Goal: Use online tool/utility: Use online tool/utility

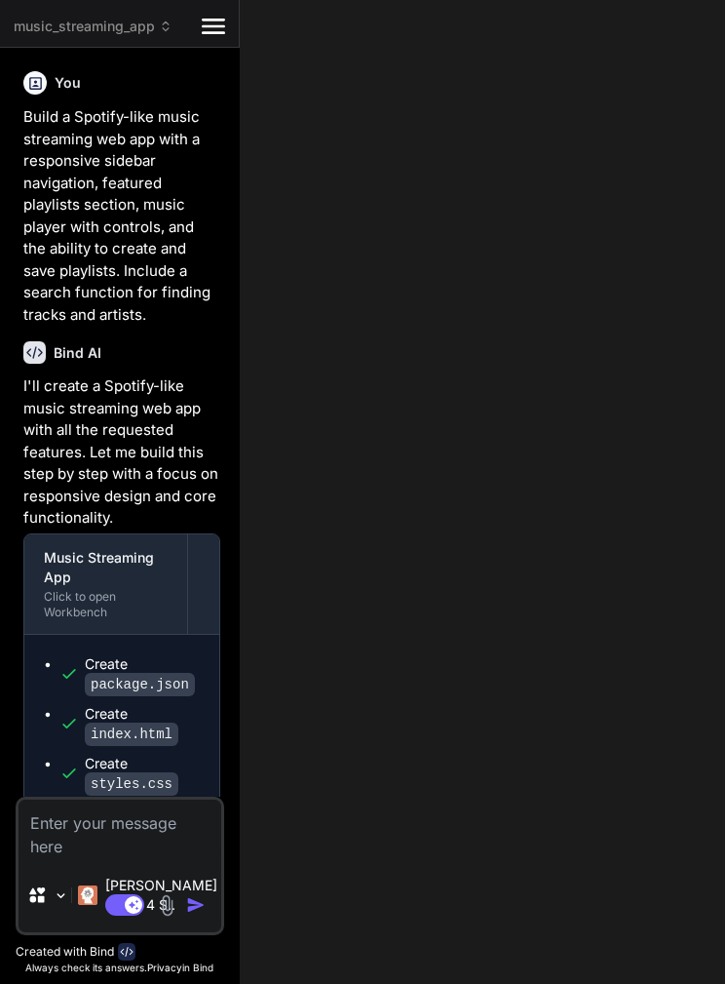
scroll to position [830, 0]
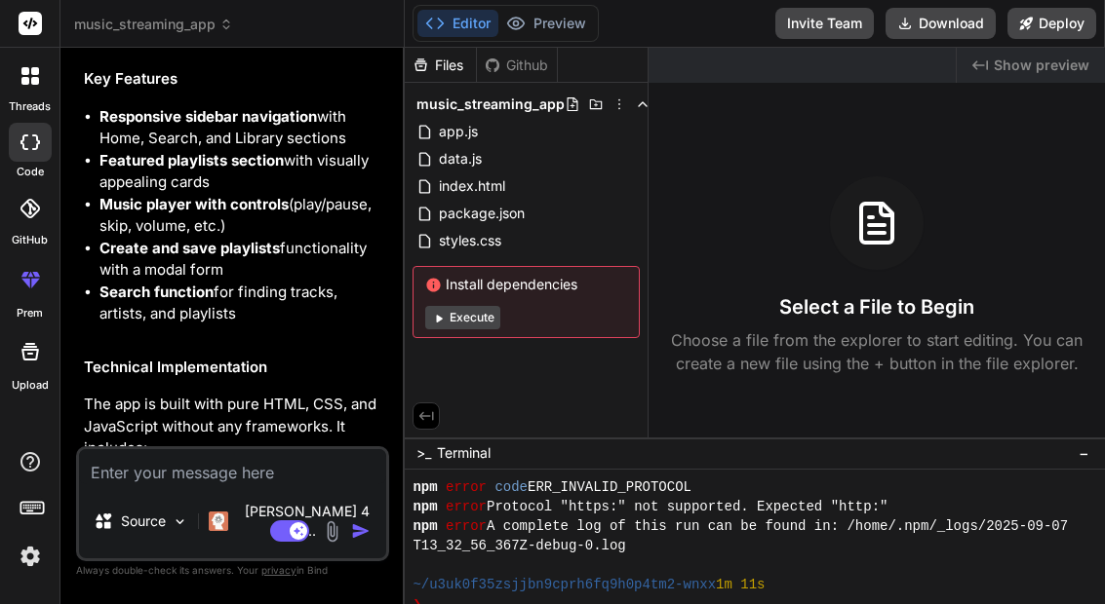
click at [454, 314] on button "Execute" at bounding box center [462, 317] width 75 height 23
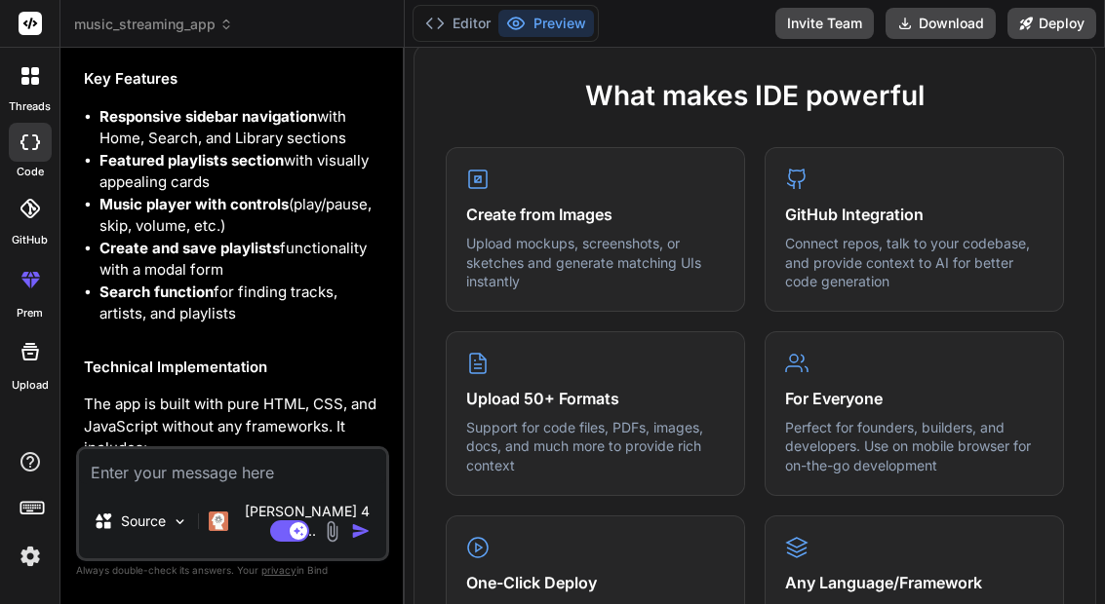
scroll to position [909, 0]
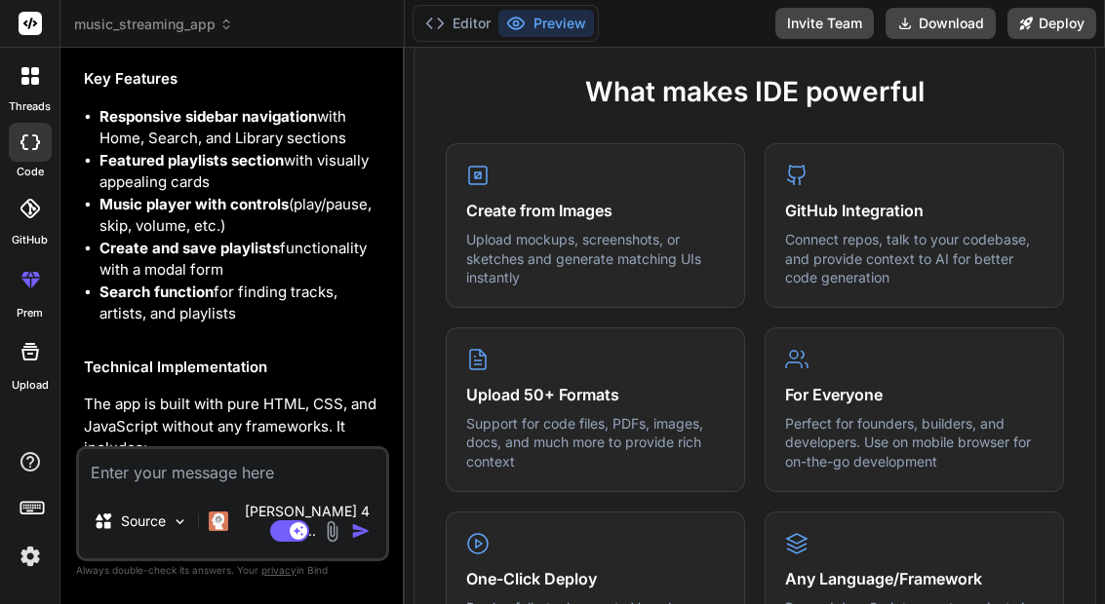
click at [676, 255] on p "Upload mockups, screenshots, or sketches and generate matching UIs instantly" at bounding box center [595, 259] width 258 height 58
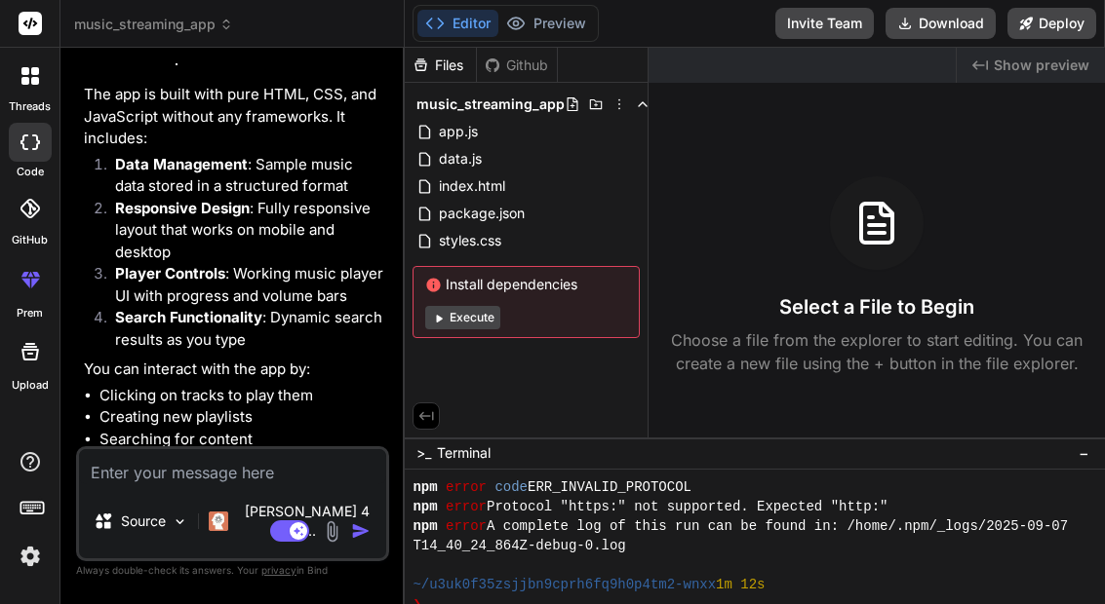
scroll to position [0, 0]
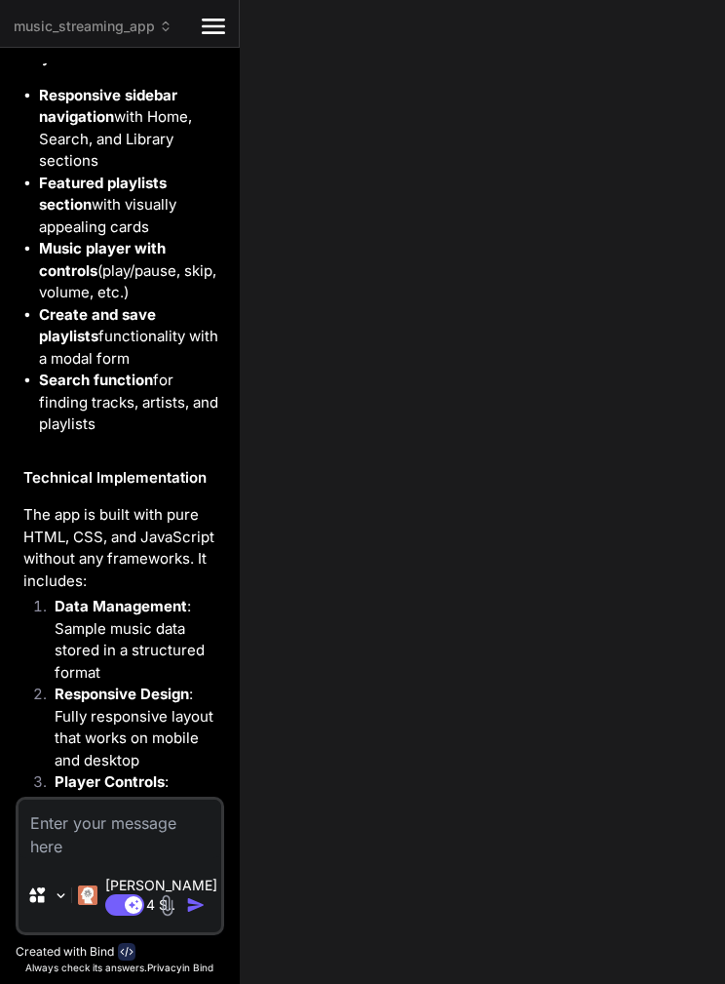
type textarea "x"
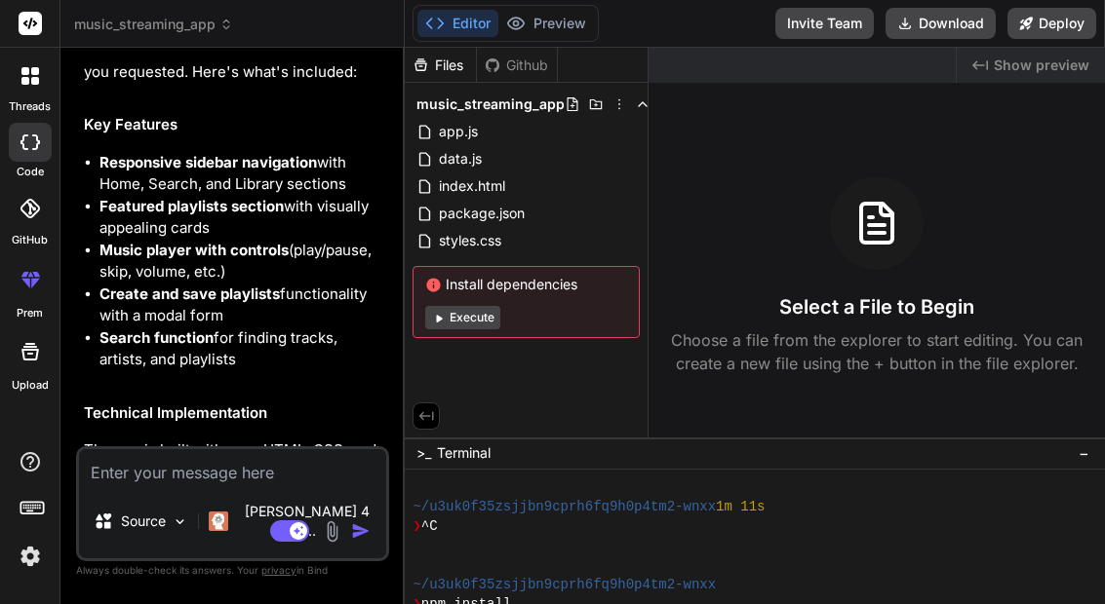
scroll to position [78, 0]
click at [133, 485] on textarea at bounding box center [232, 466] width 307 height 35
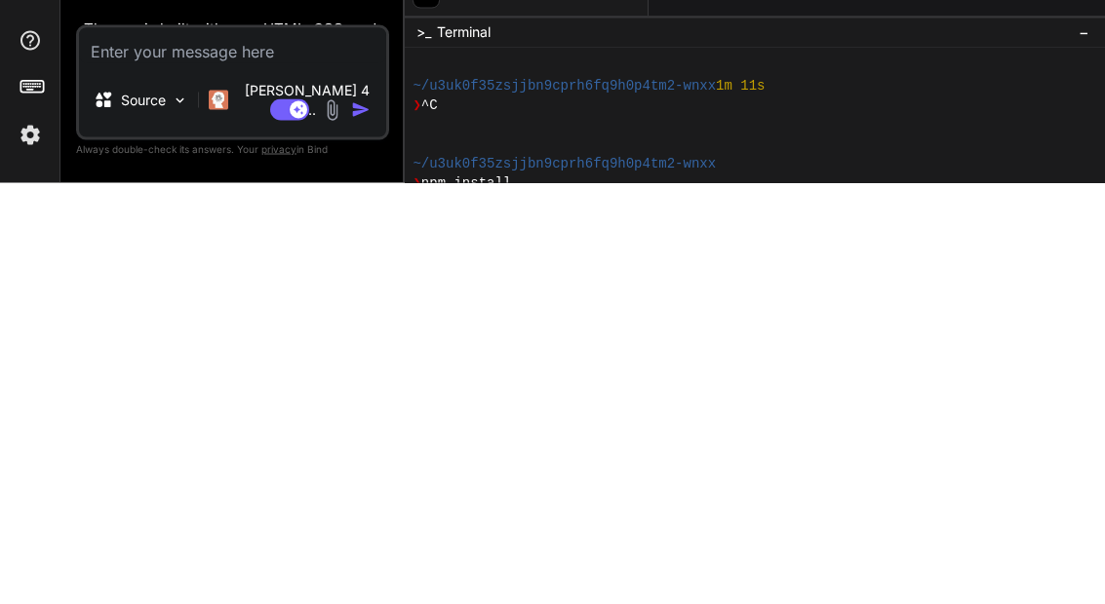
click at [144, 449] on textarea at bounding box center [232, 466] width 307 height 35
paste textarea "{ "scripts": { "build": "echo 'no build'", "start": "npx serve -s ." } }"
type textarea "{ "scripts": { "build": "echo 'no build'", "start": "npx serve -s ." } }"
type textarea "x"
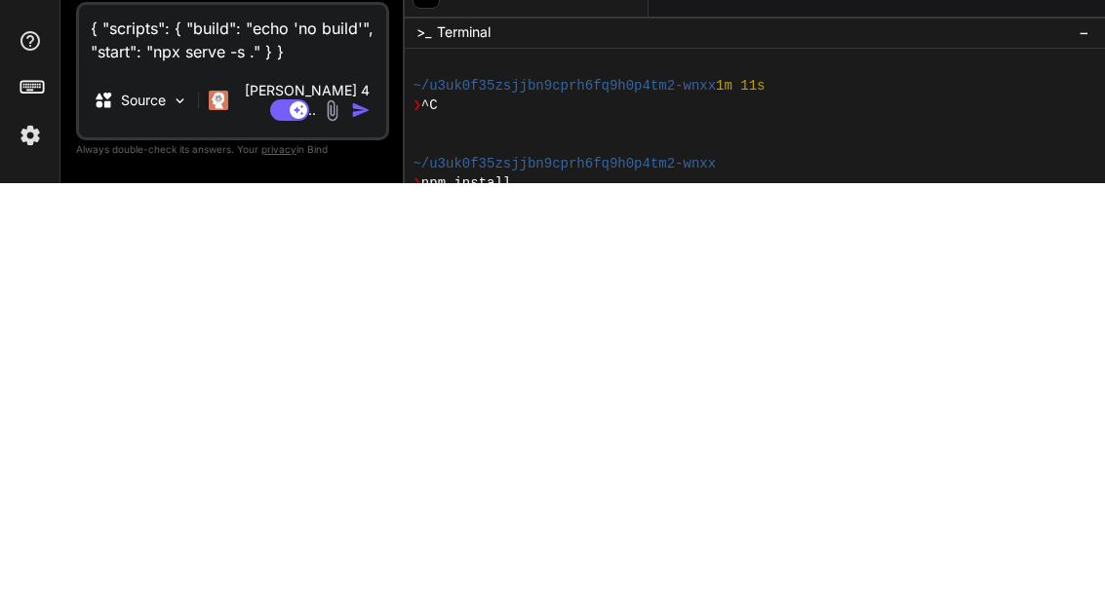
type textarea "{ "scripts": { "build": "echo 'no build'", "start": "npx serve -s ." } }"
click at [357, 522] on img "button" at bounding box center [360, 531] width 19 height 19
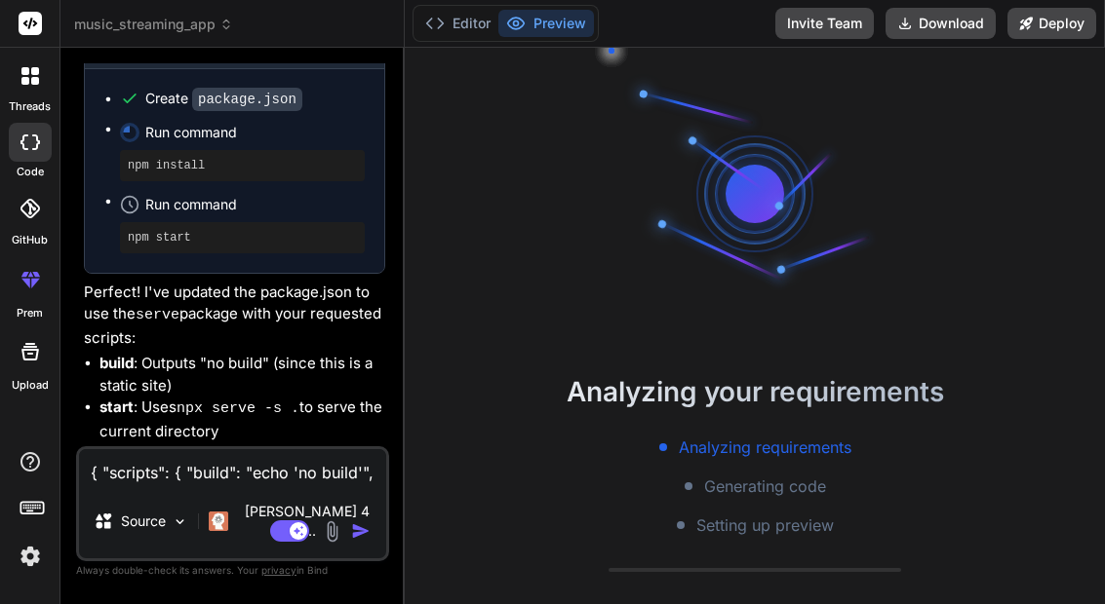
scroll to position [0, 0]
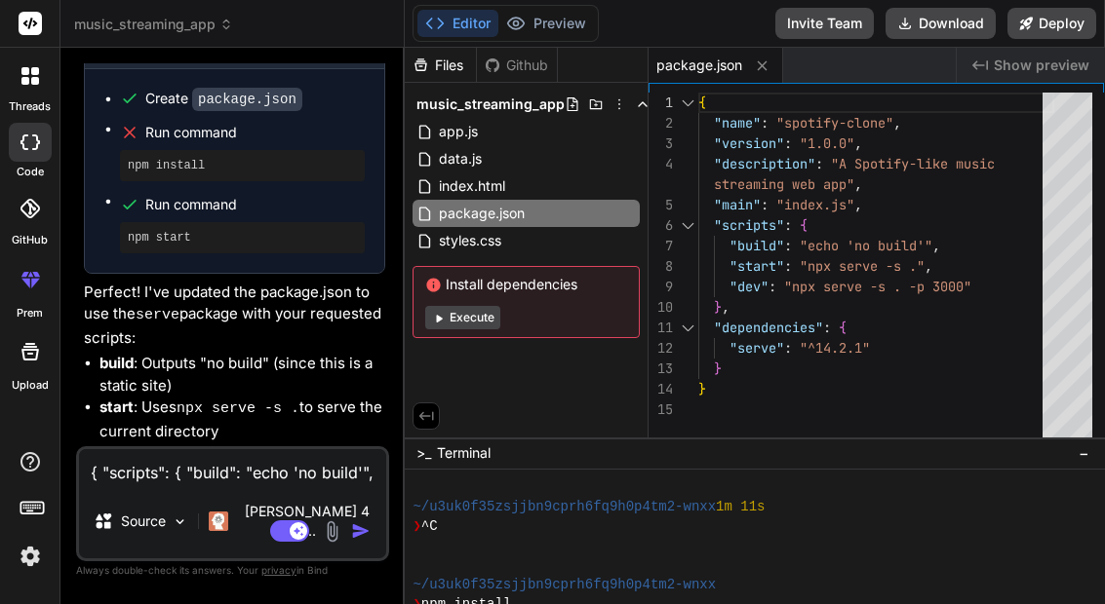
click at [474, 306] on button "Execute" at bounding box center [462, 317] width 75 height 23
click at [498, 306] on button "Execute" at bounding box center [462, 317] width 75 height 23
click at [477, 306] on button "Execute" at bounding box center [462, 317] width 75 height 23
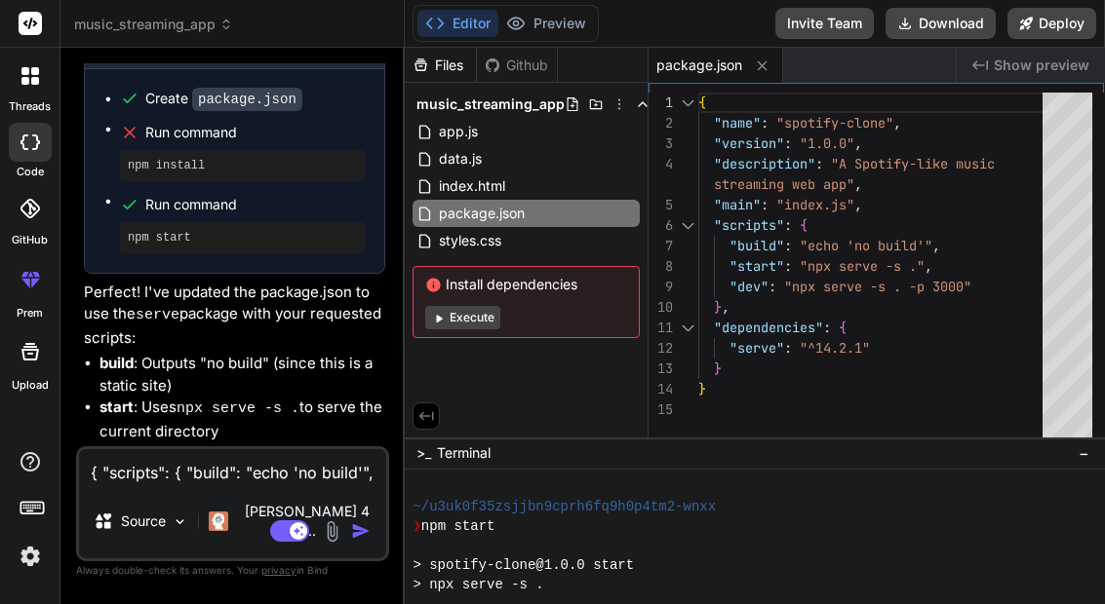
scroll to position [1160, 0]
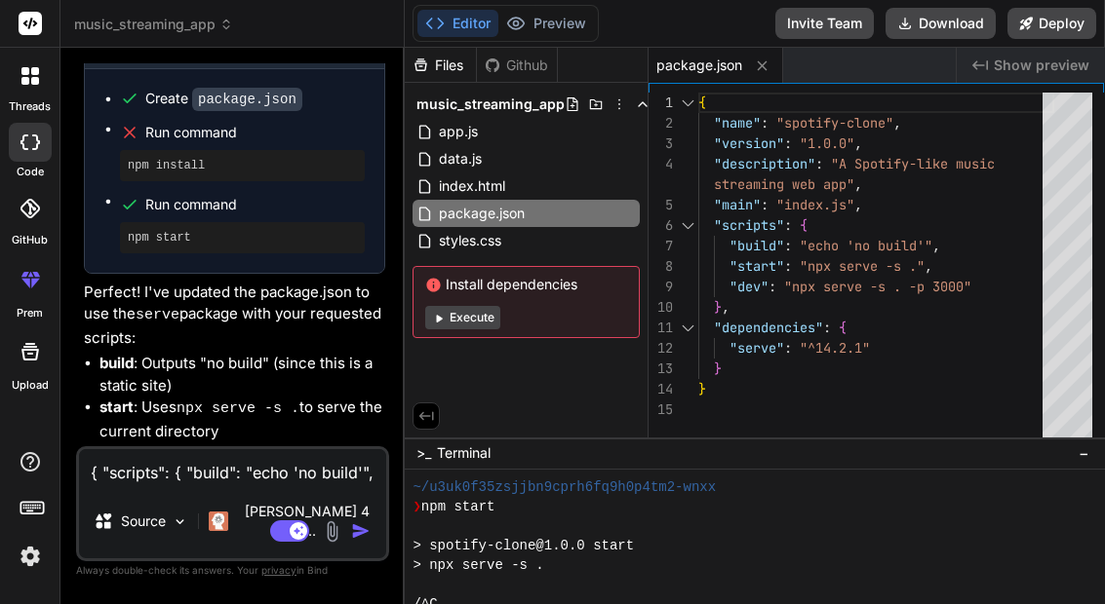
click at [228, 524] on img at bounding box center [218, 521] width 19 height 19
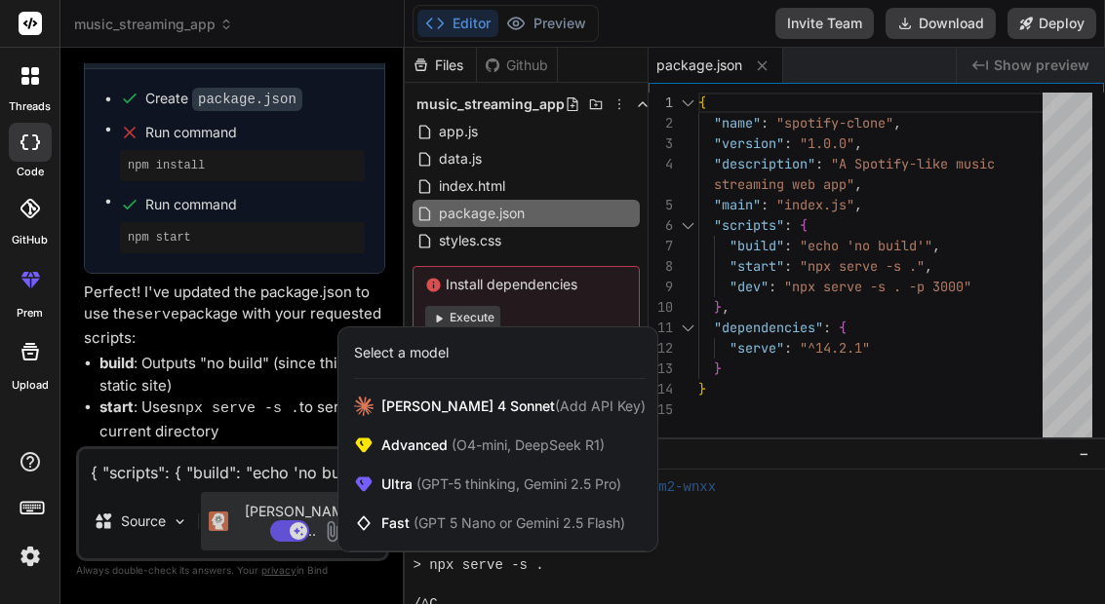
click at [567, 403] on span "(Add API Key)" at bounding box center [600, 406] width 91 height 17
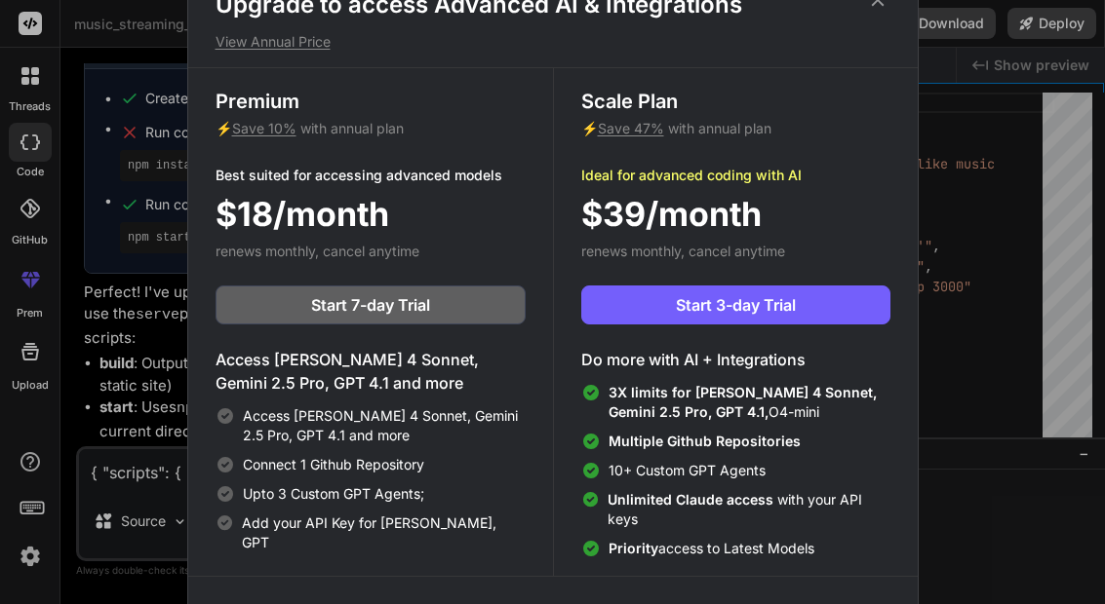
click at [130, 334] on div "Upgrade to access Advanced AI & Integrations View Annual Price Premium ⚡ Save 1…" at bounding box center [552, 302] width 1105 height 604
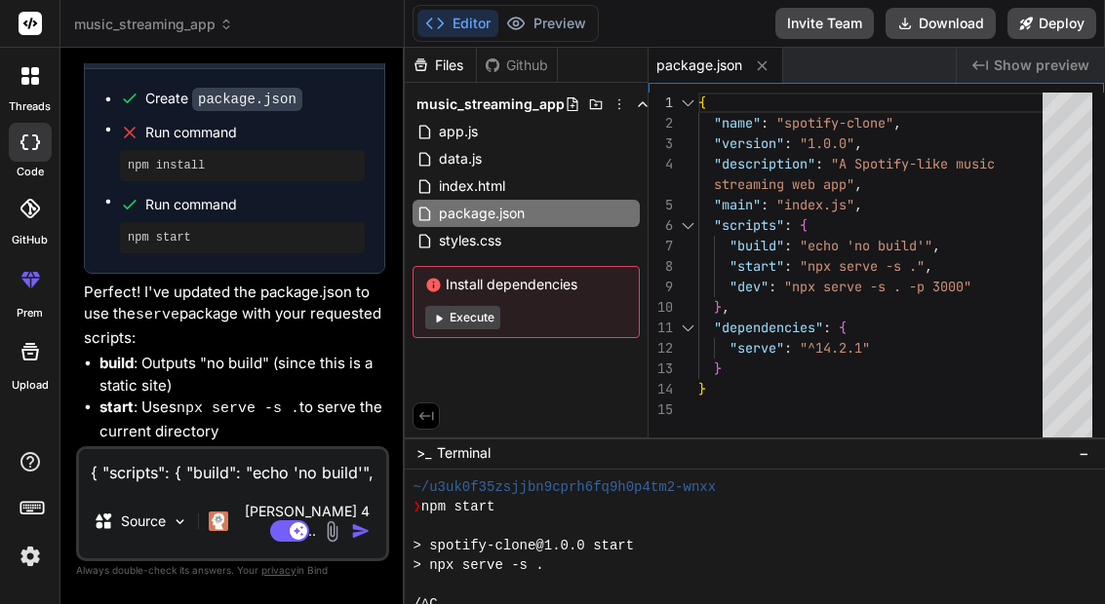
click at [228, 531] on img at bounding box center [218, 521] width 19 height 19
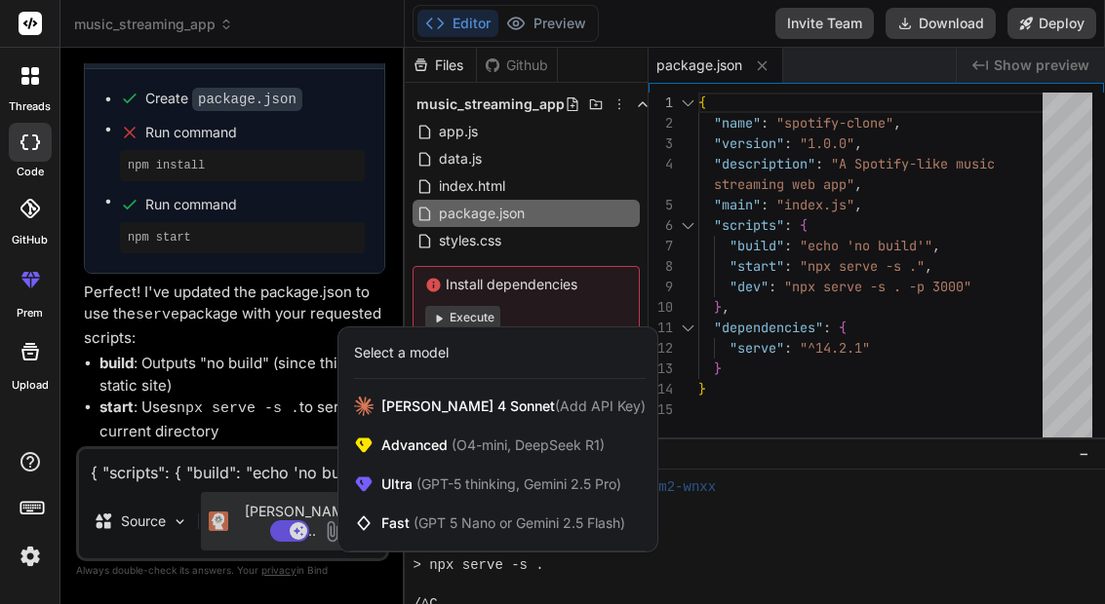
click at [133, 536] on div at bounding box center [552, 302] width 1105 height 604
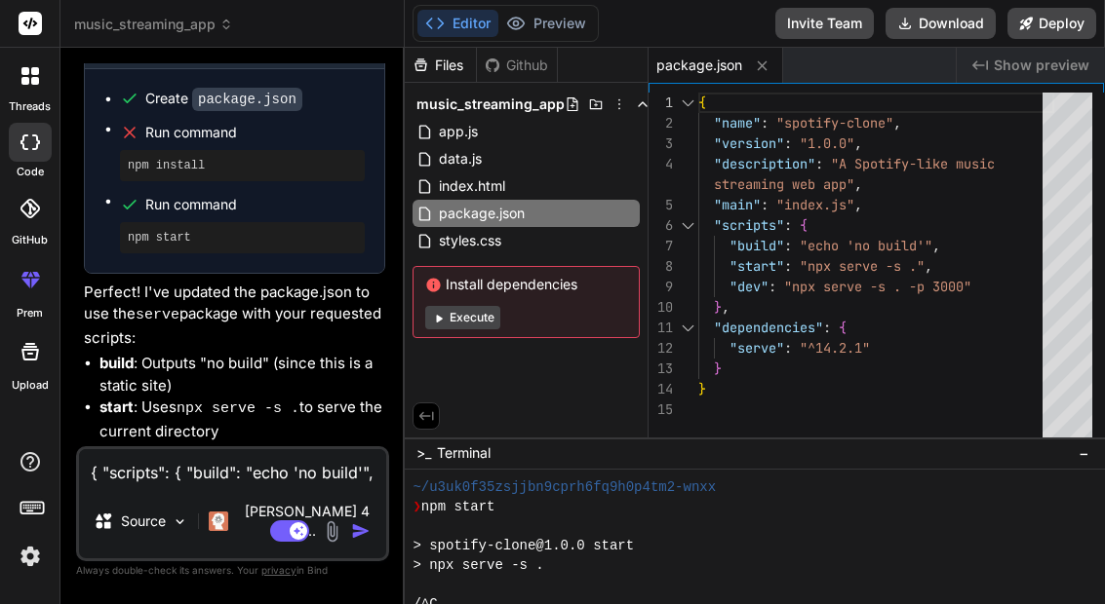
click at [222, 531] on img at bounding box center [218, 521] width 19 height 19
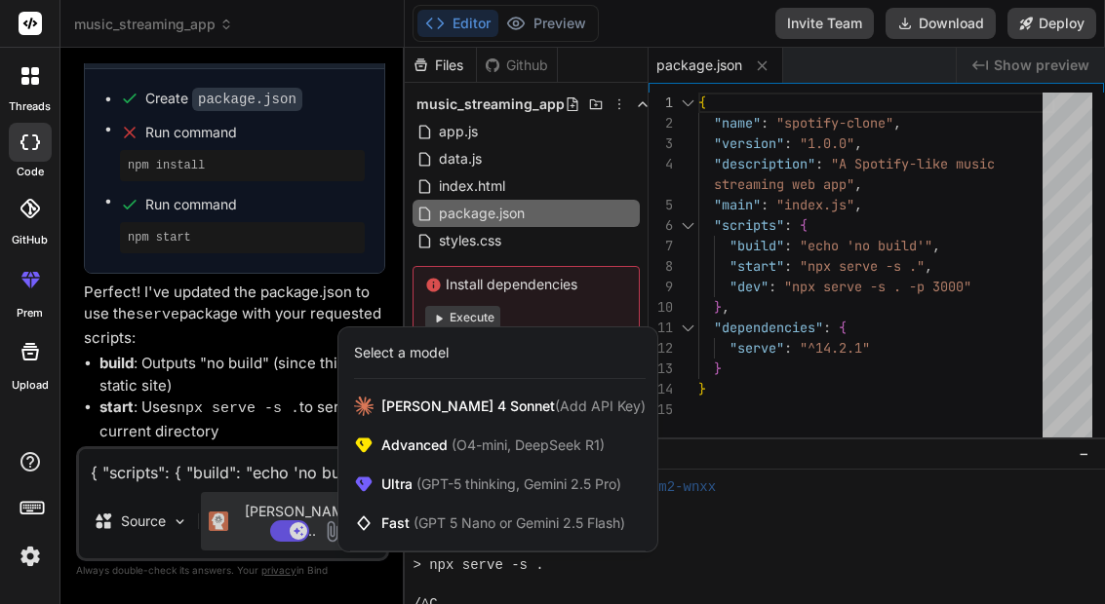
click at [286, 531] on div at bounding box center [552, 302] width 1105 height 604
type textarea "x"
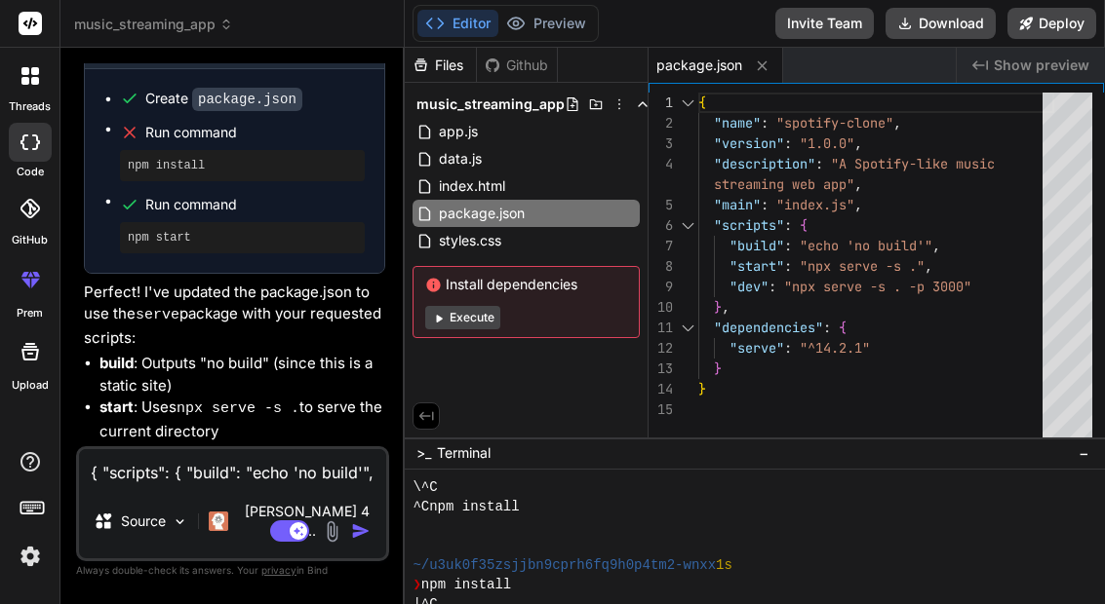
scroll to position [1516, 0]
click at [136, 485] on textarea "{ "scripts": { "build": "echo 'no build'", "start": "npx serve -s ." } }" at bounding box center [232, 466] width 307 height 35
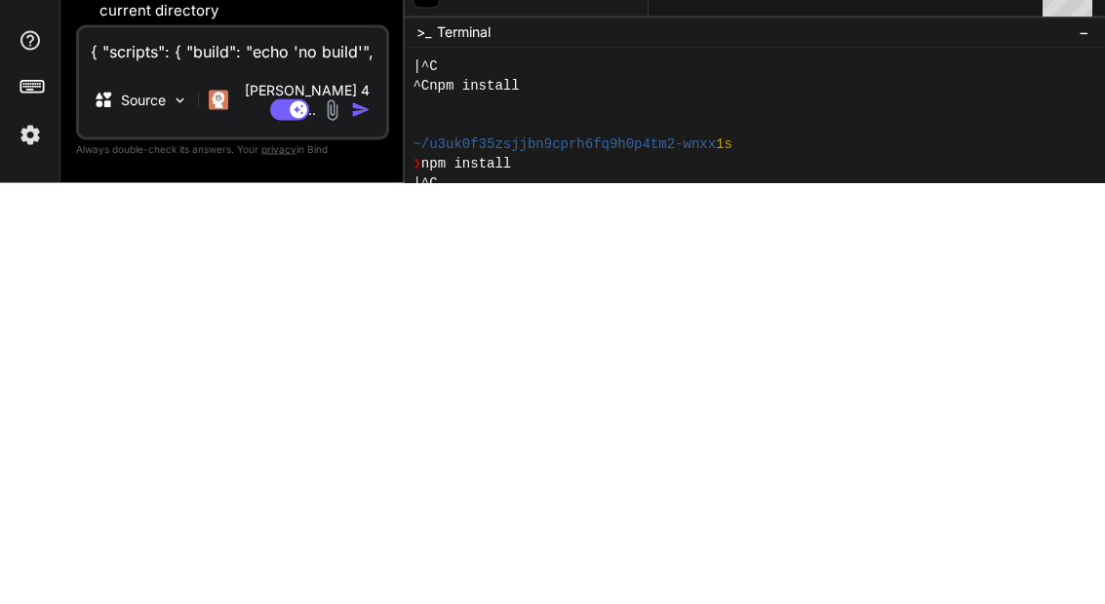
paste textarea "npm i --registry=[URL][DOMAIN_NAME]"
type textarea "npm i --registry=[URL][DOMAIN_NAME]"
type textarea "x"
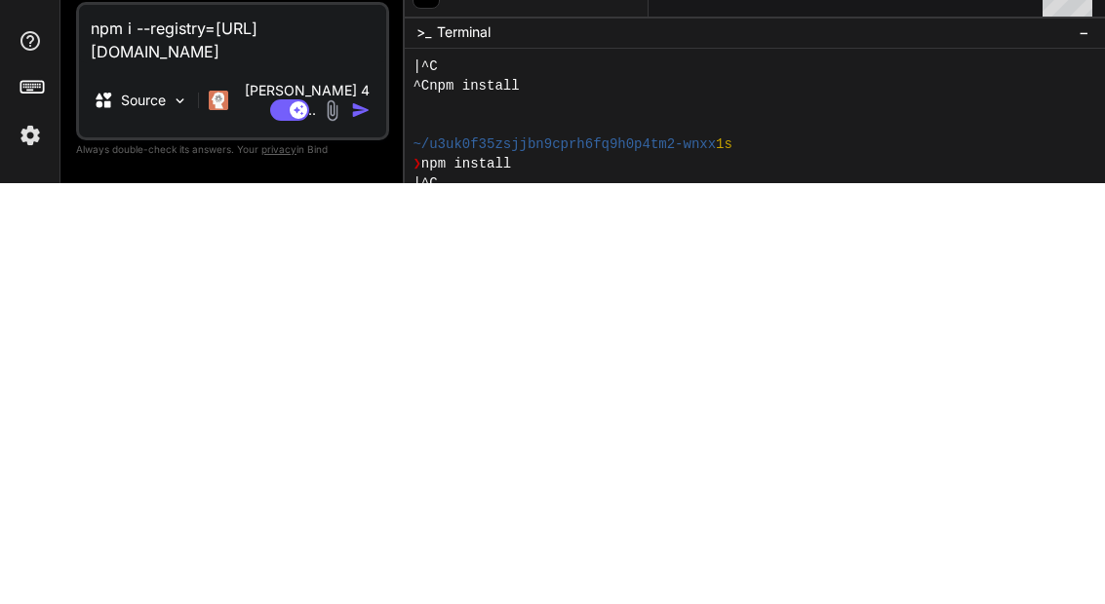
type textarea "npm i --registry=[URL][DOMAIN_NAME]"
click at [341, 521] on img at bounding box center [332, 532] width 22 height 22
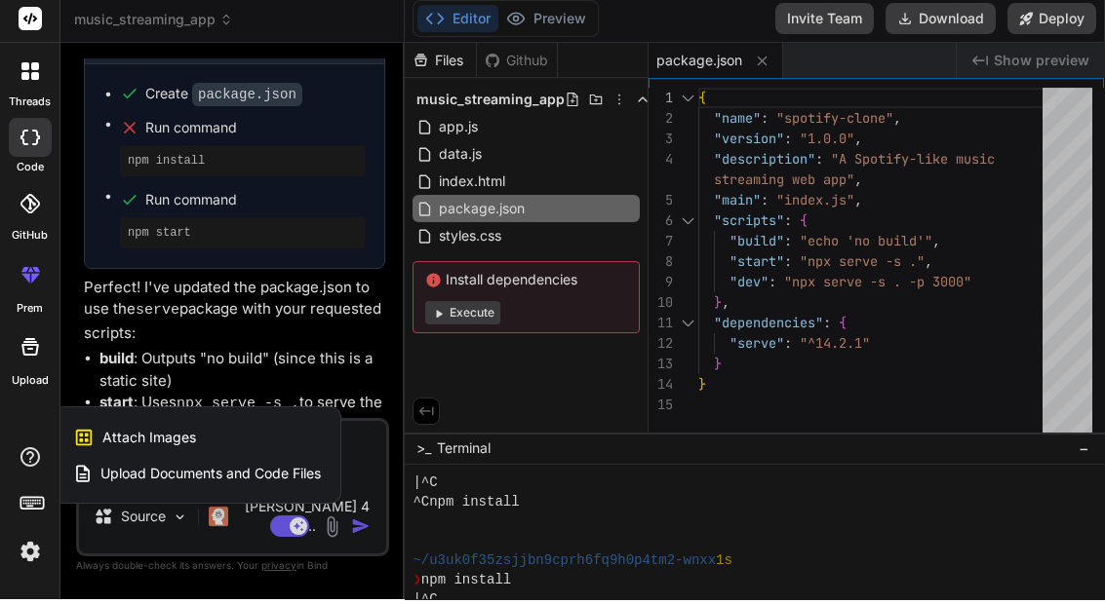
scroll to position [78, 0]
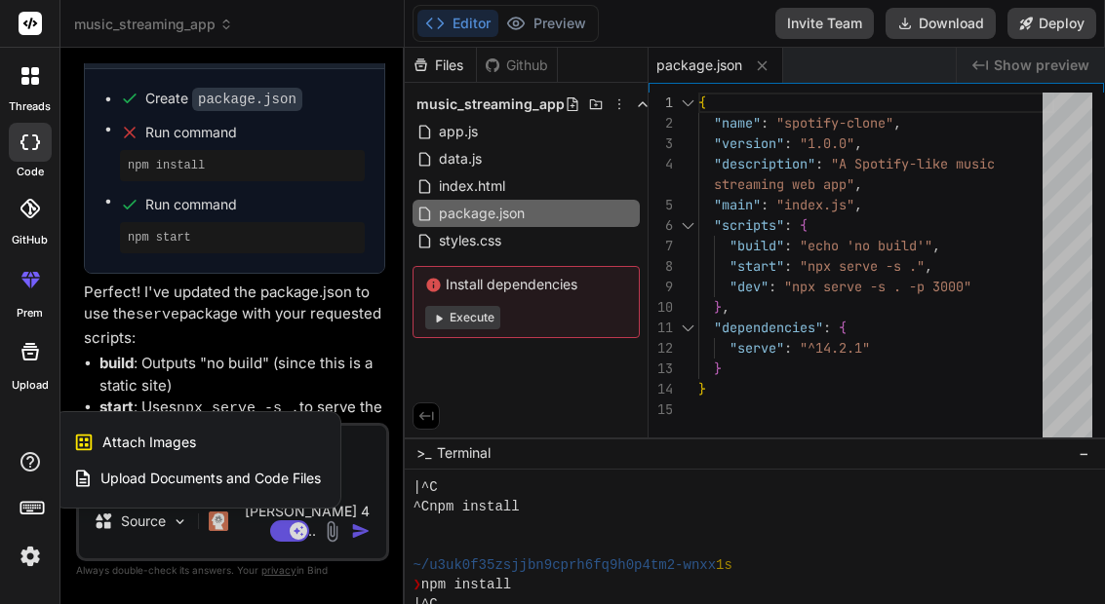
click at [360, 479] on div at bounding box center [552, 302] width 1105 height 604
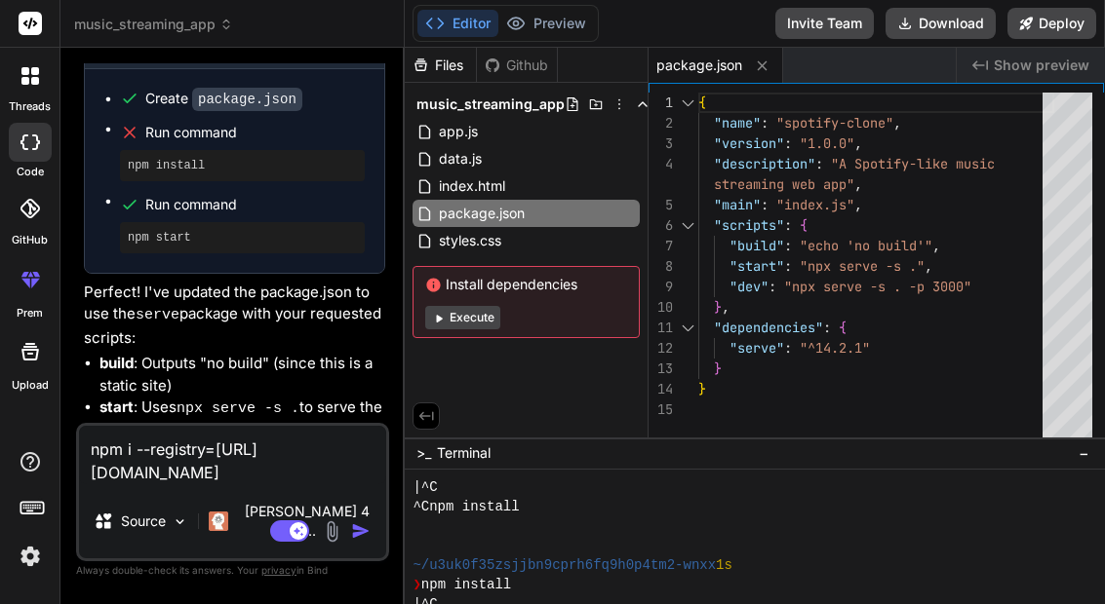
click at [355, 528] on img "button" at bounding box center [360, 531] width 19 height 19
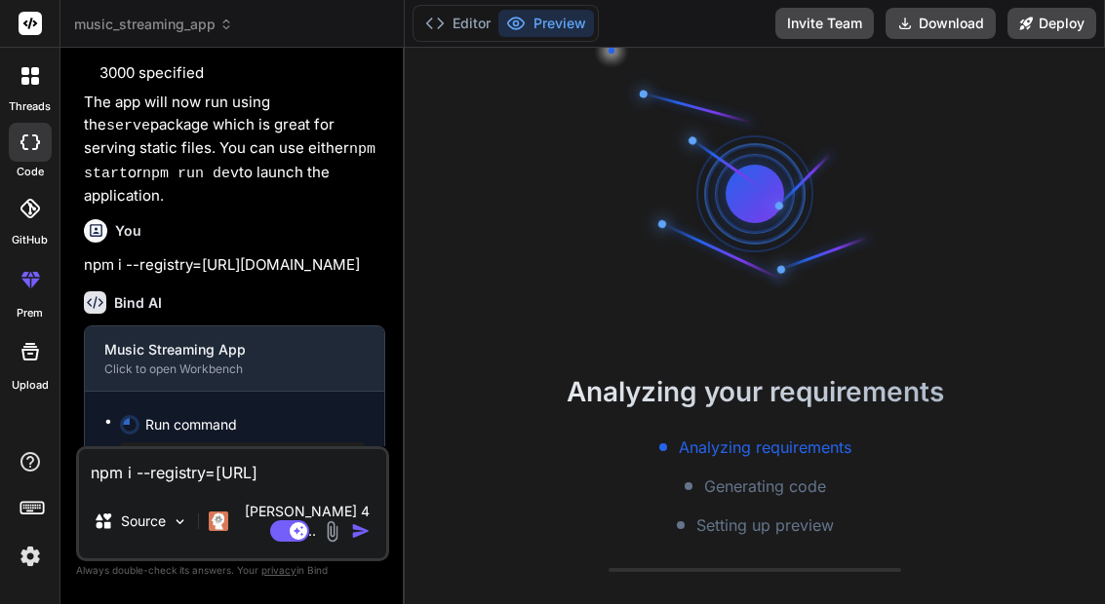
scroll to position [2339, 0]
click at [19, 570] on img at bounding box center [30, 556] width 33 height 33
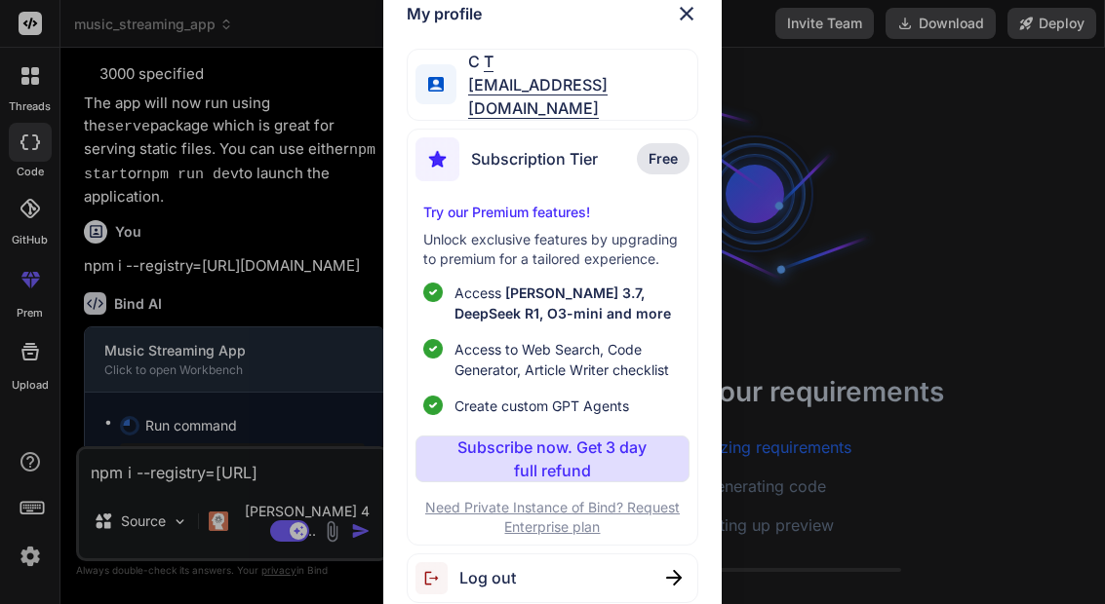
click at [697, 20] on img at bounding box center [686, 13] width 23 height 23
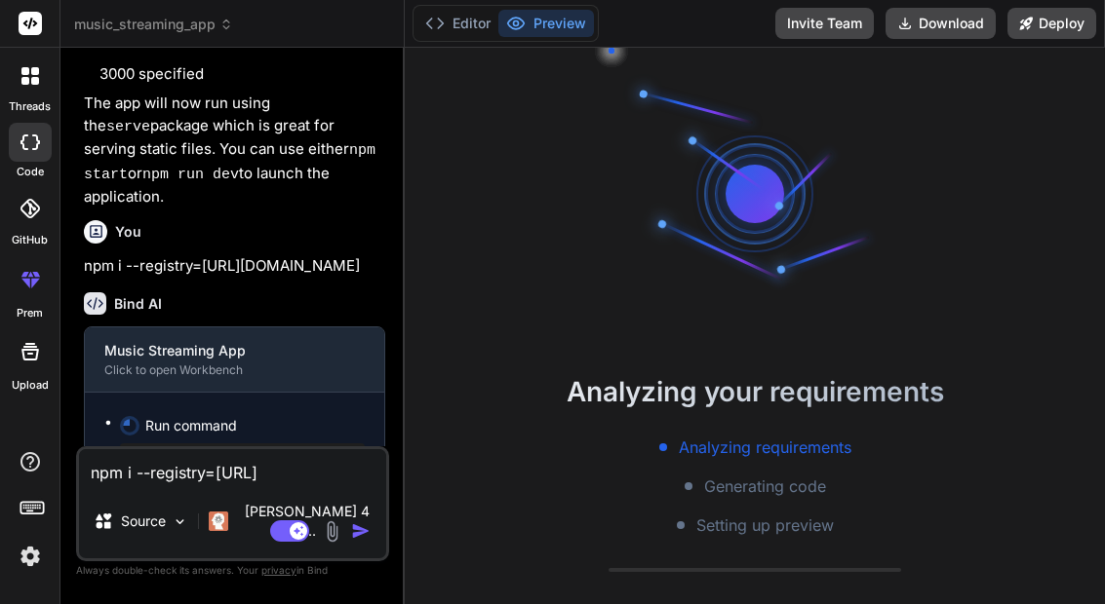
type textarea "x"
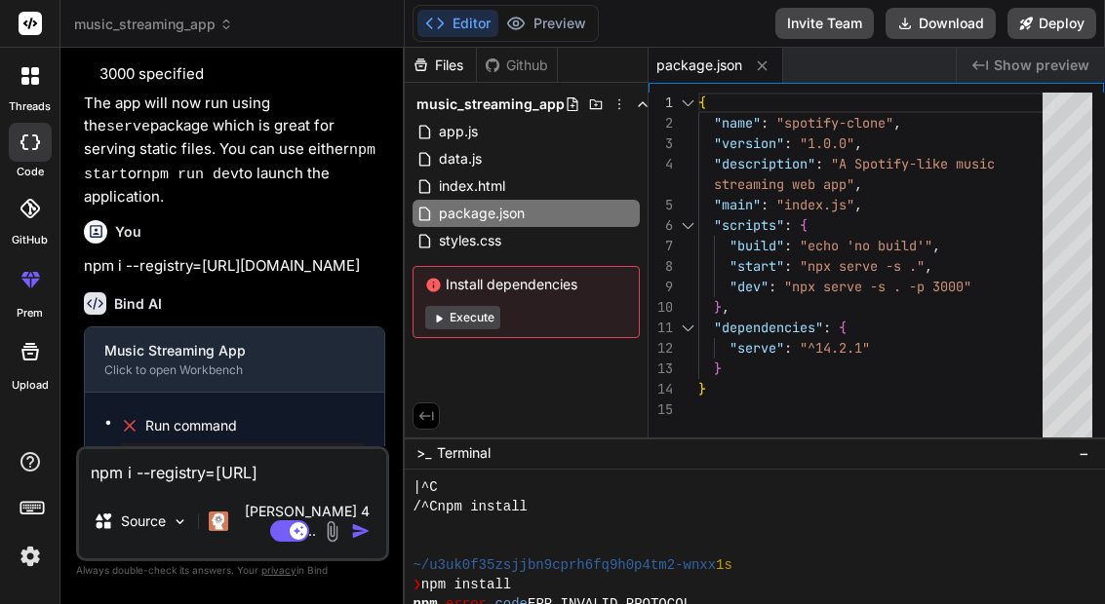
click at [166, 485] on textarea "npm i --registry=[URL][DOMAIN_NAME]" at bounding box center [232, 466] width 307 height 35
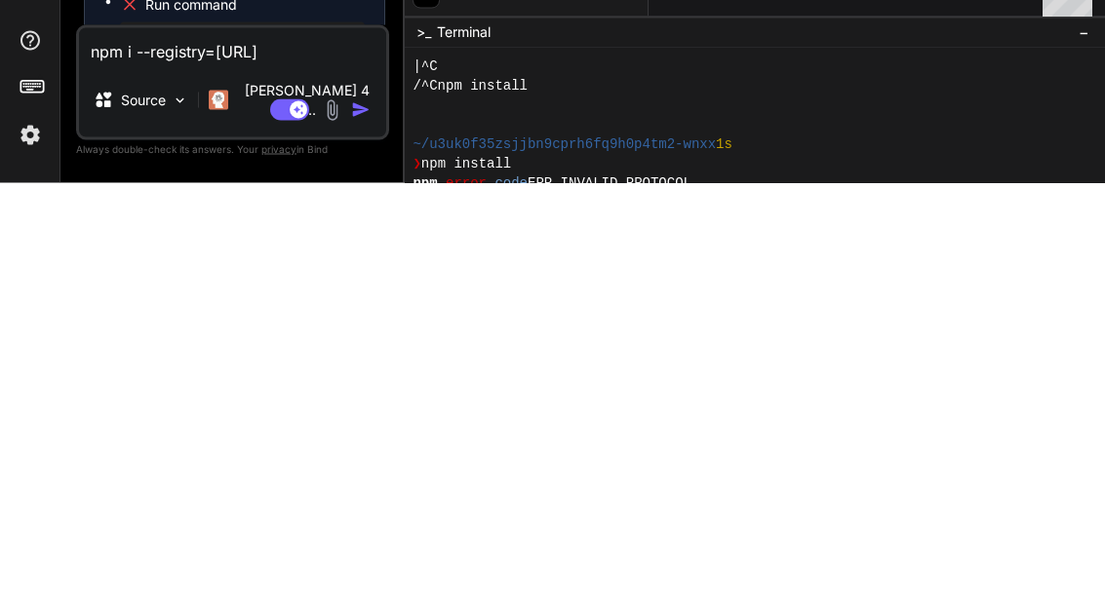
paste textarea "config set registry [URL][DOMAIN_NAME] # (ถ้าเคยมี proxy แปลกๆ) npm config dele…"
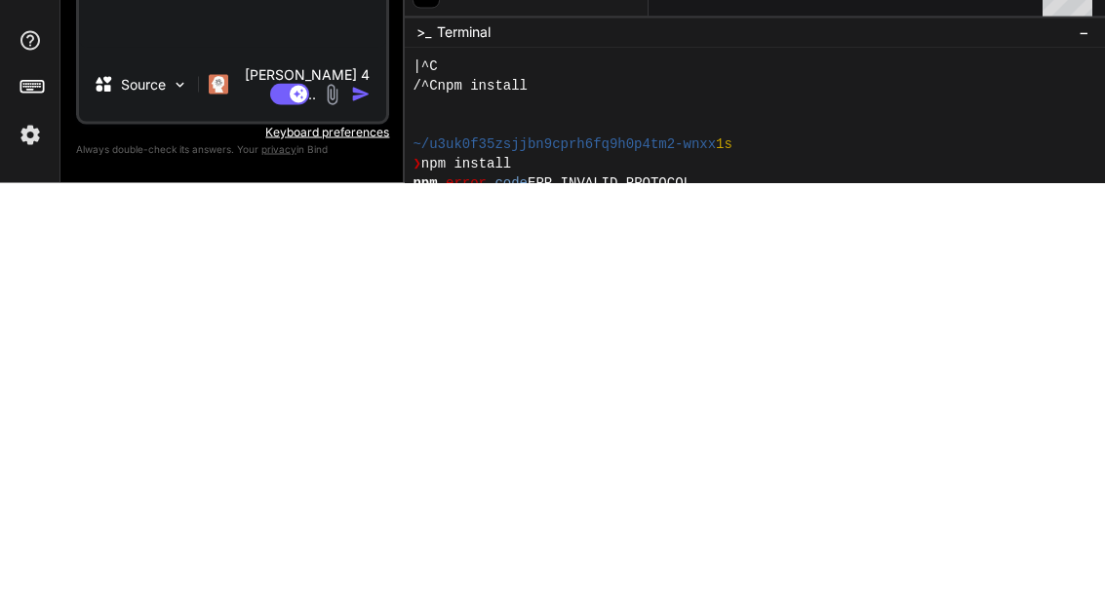
type textarea "npm config set registry [URL][DOMAIN_NAME] # (ถ้าเคยมี proxy แปลกๆ) npm config …"
type textarea "x"
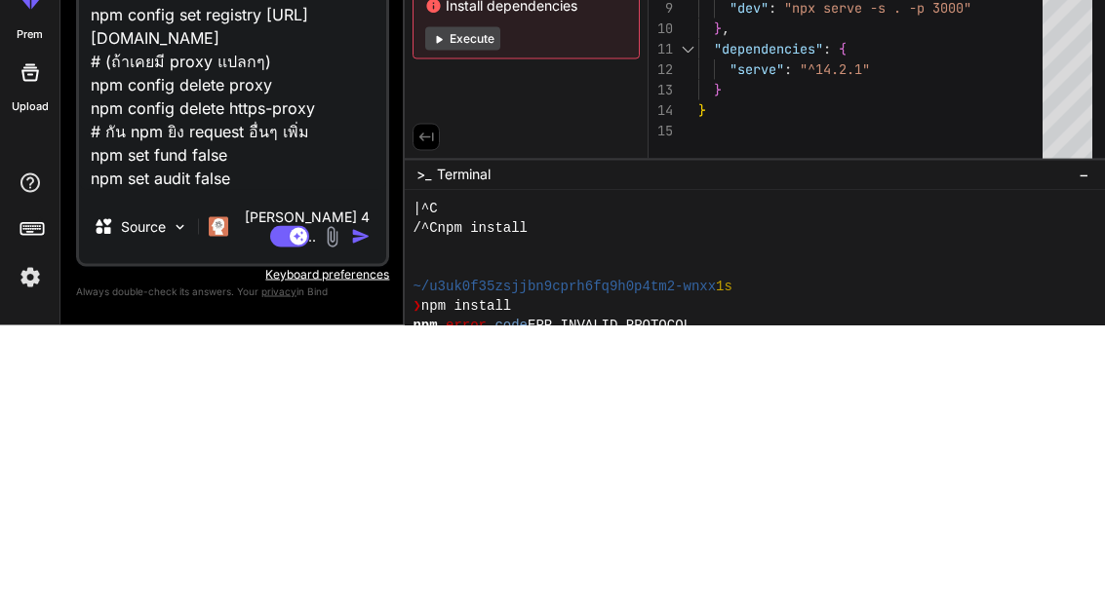
click at [114, 270] on textarea "npm config set registry [URL][DOMAIN_NAME] # (ถ้าเคยมี proxy แปลกๆ) npm config …" at bounding box center [232, 369] width 307 height 199
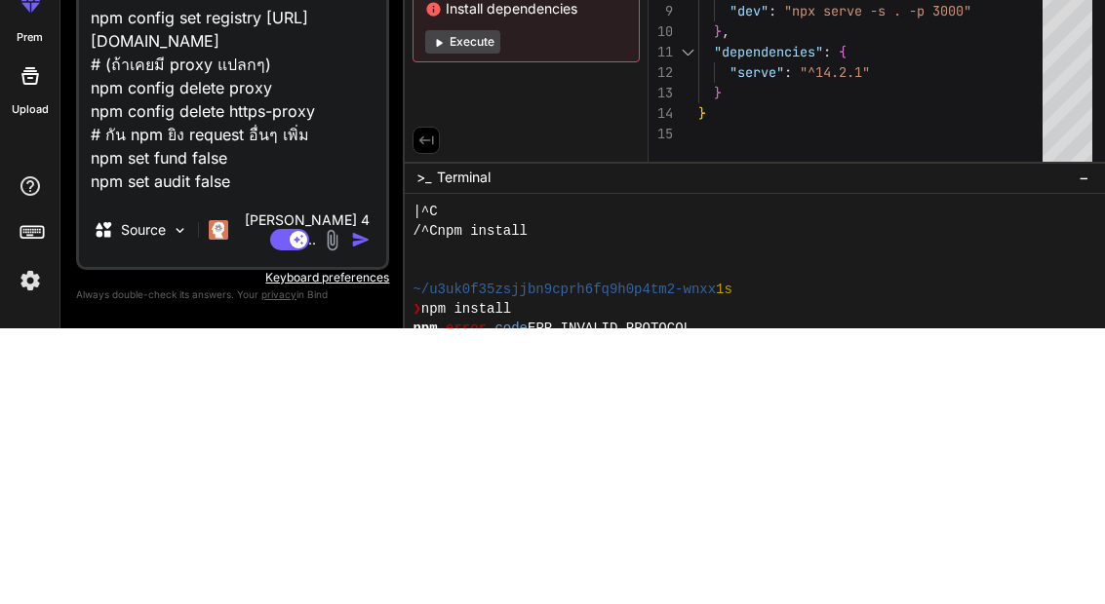
type textarea "x"
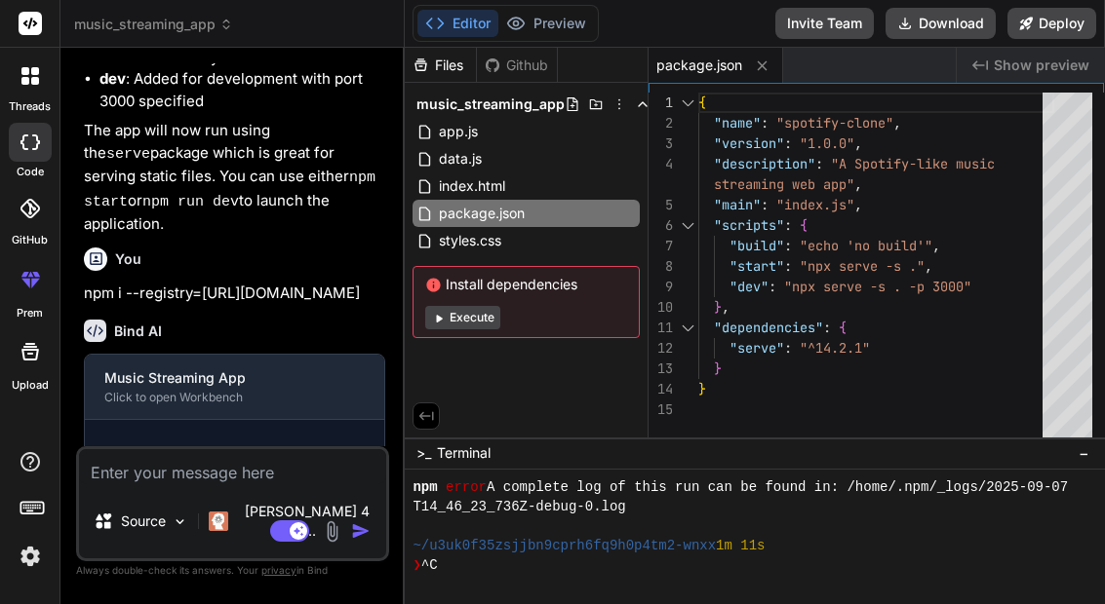
scroll to position [1801, 0]
click at [724, 556] on div "❯ ^C" at bounding box center [745, 565] width 666 height 19
click at [140, 485] on textarea at bounding box center [232, 466] width 307 height 35
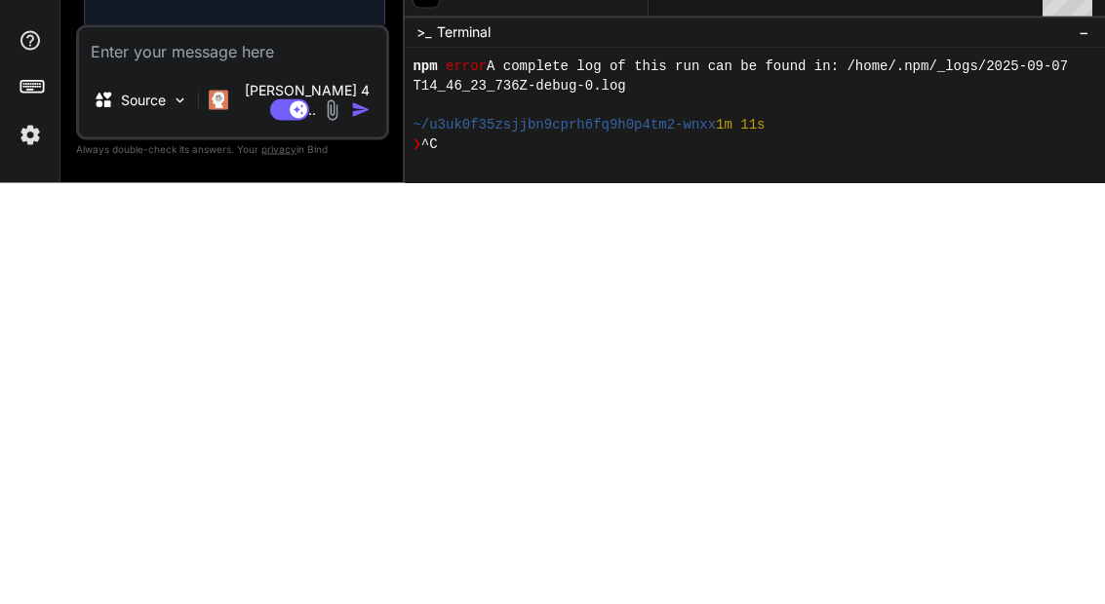
paste textarea "npm config set registry [URL][DOMAIN_NAME] # (ถ้าเคยมี proxy แปลกๆ) npm config …"
type textarea "npm config set registry [URL][DOMAIN_NAME] # (ถ้าเคยมี proxy แปลกๆ) npm config …"
type textarea "x"
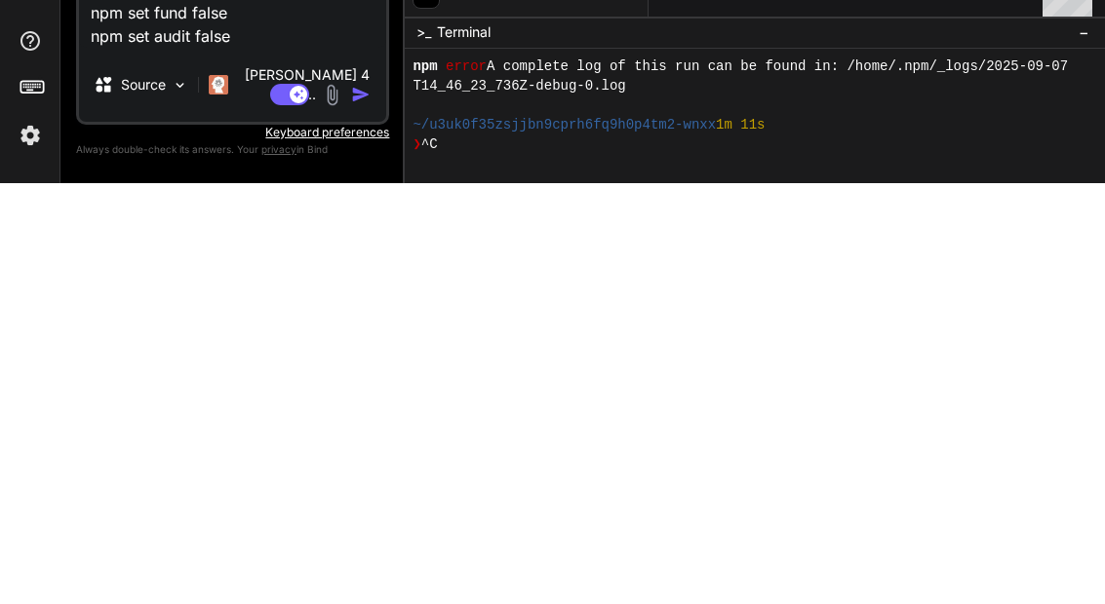
scroll to position [2311, 0]
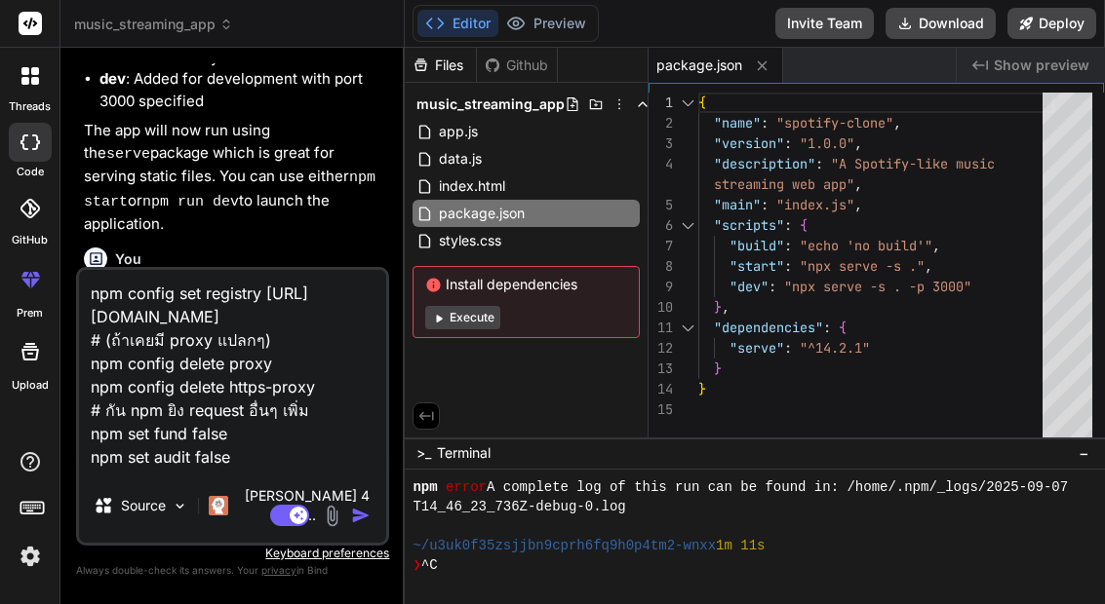
type textarea "npm config set registry [URL][DOMAIN_NAME] # (ถ้าเคยมี proxy แปลกๆ) npm config …"
click at [361, 523] on img "button" at bounding box center [360, 515] width 19 height 19
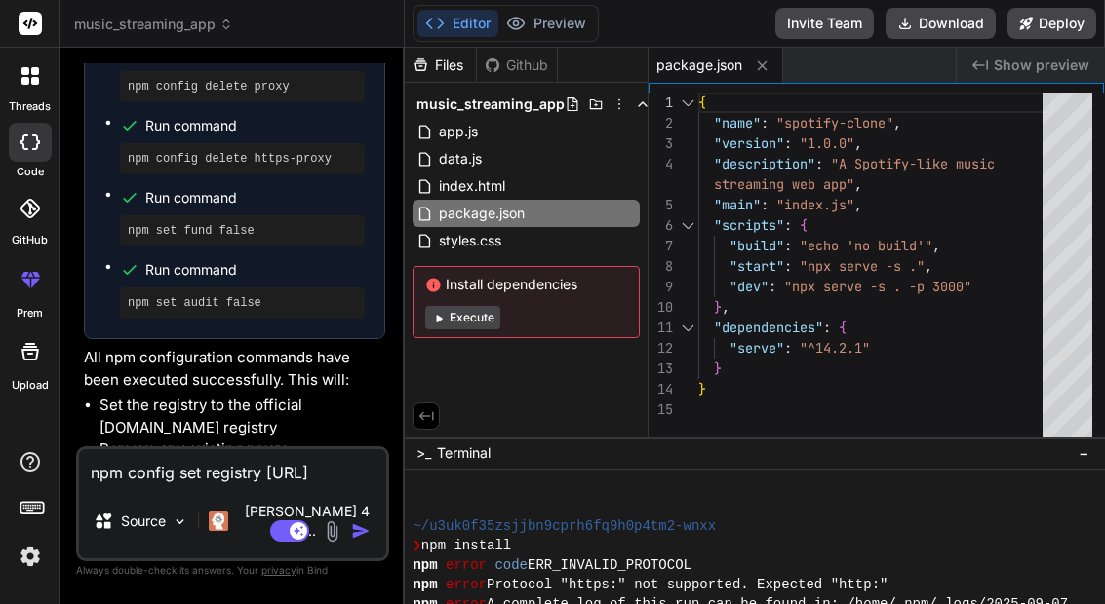
scroll to position [3277, 0]
click at [477, 306] on button "Execute" at bounding box center [462, 317] width 75 height 23
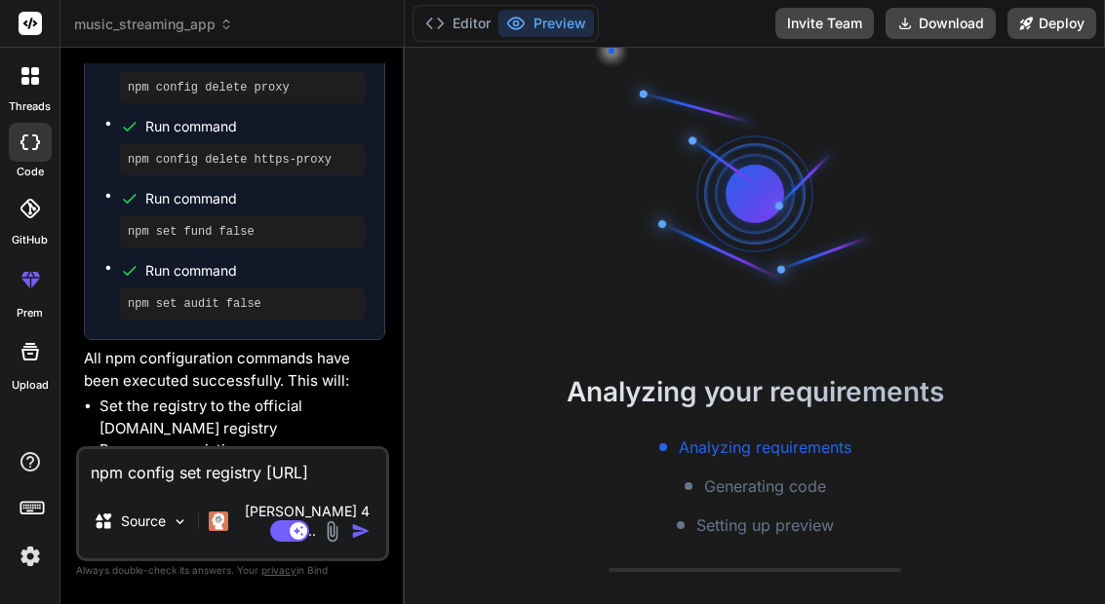
type textarea "x"
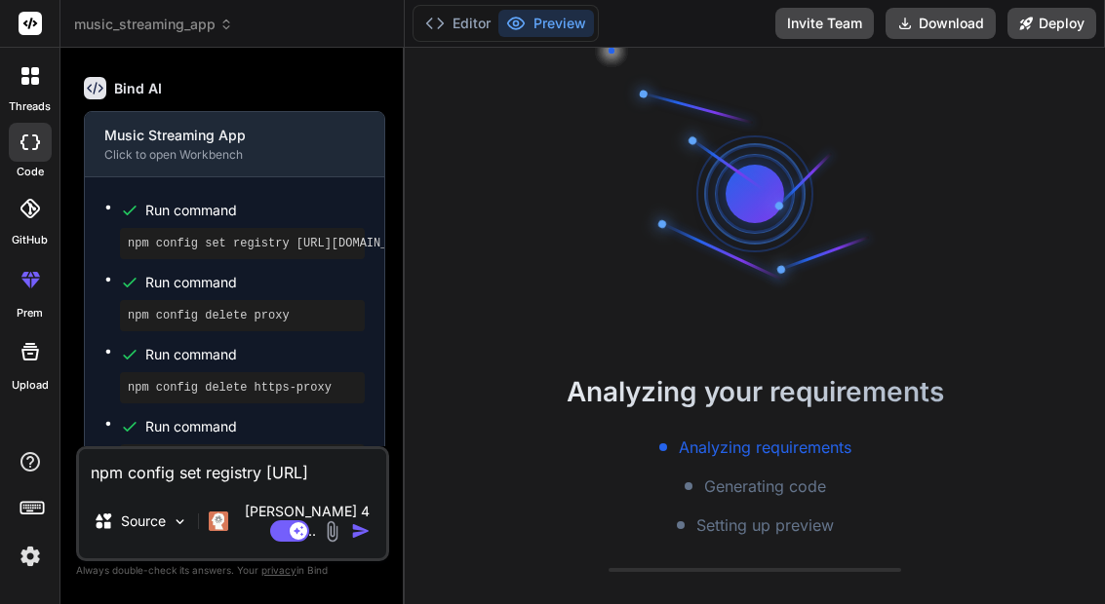
scroll to position [3048, 0]
